Goal: Transaction & Acquisition: Purchase product/service

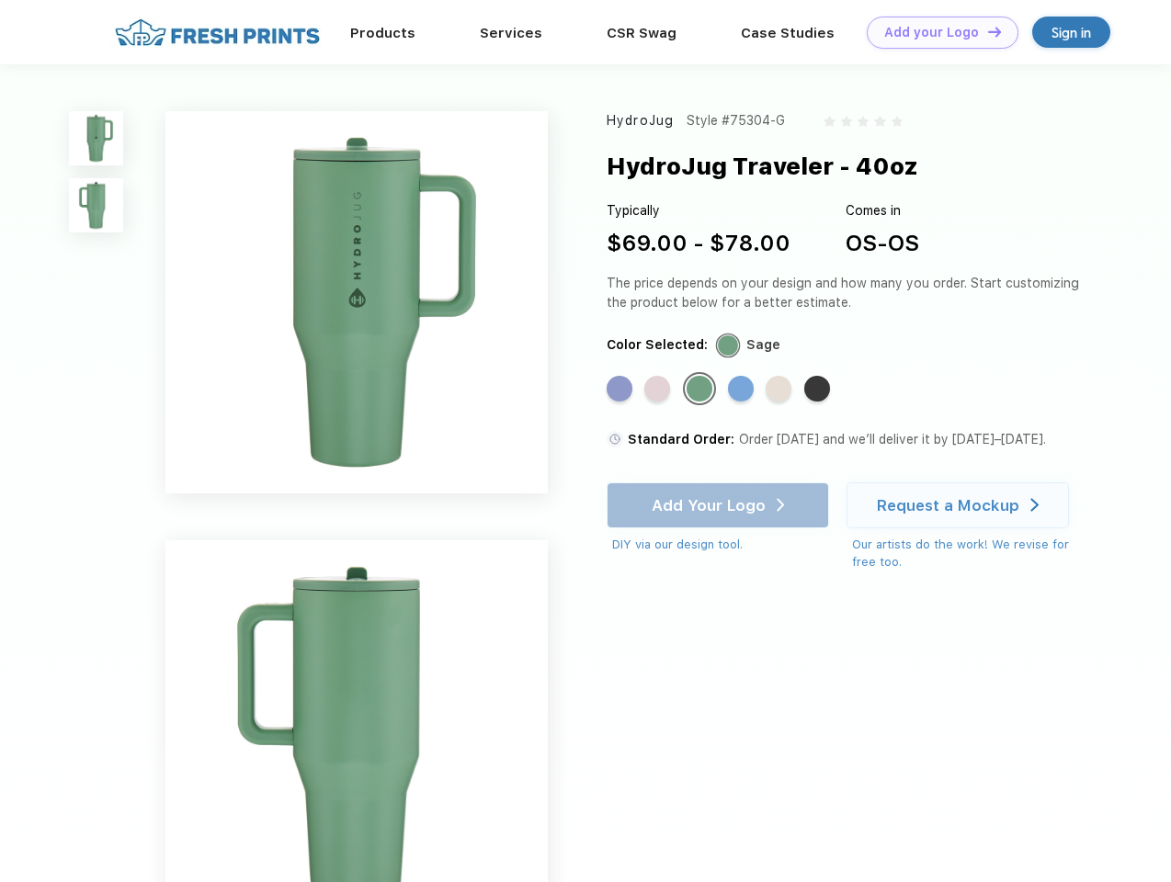
click at [935, 32] on link "Add your Logo Design Tool" at bounding box center [942, 33] width 152 height 32
click at [0, 0] on div "Design Tool" at bounding box center [0, 0] width 0 height 0
click at [986, 31] on link "Add your Logo Design Tool" at bounding box center [942, 33] width 152 height 32
click at [96, 138] on img at bounding box center [96, 138] width 54 height 54
click at [96, 206] on img at bounding box center [96, 205] width 54 height 54
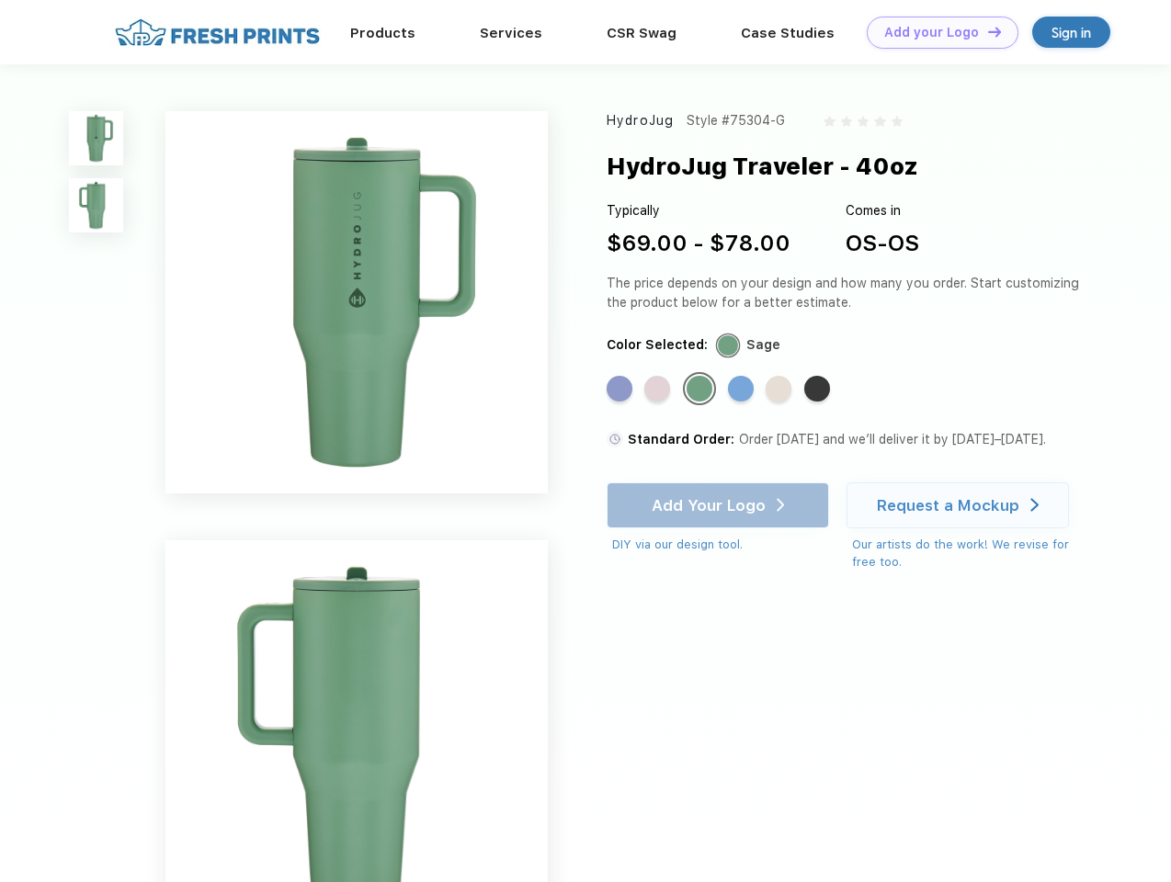
click at [621, 390] on div "Standard Color" at bounding box center [619, 389] width 26 height 26
click at [659, 390] on div "Standard Color" at bounding box center [657, 389] width 26 height 26
click at [701, 390] on div "Standard Color" at bounding box center [699, 389] width 26 height 26
click at [742, 390] on div "Standard Color" at bounding box center [741, 389] width 26 height 26
click at [780, 390] on div "Standard Color" at bounding box center [778, 389] width 26 height 26
